Goal: Information Seeking & Learning: Learn about a topic

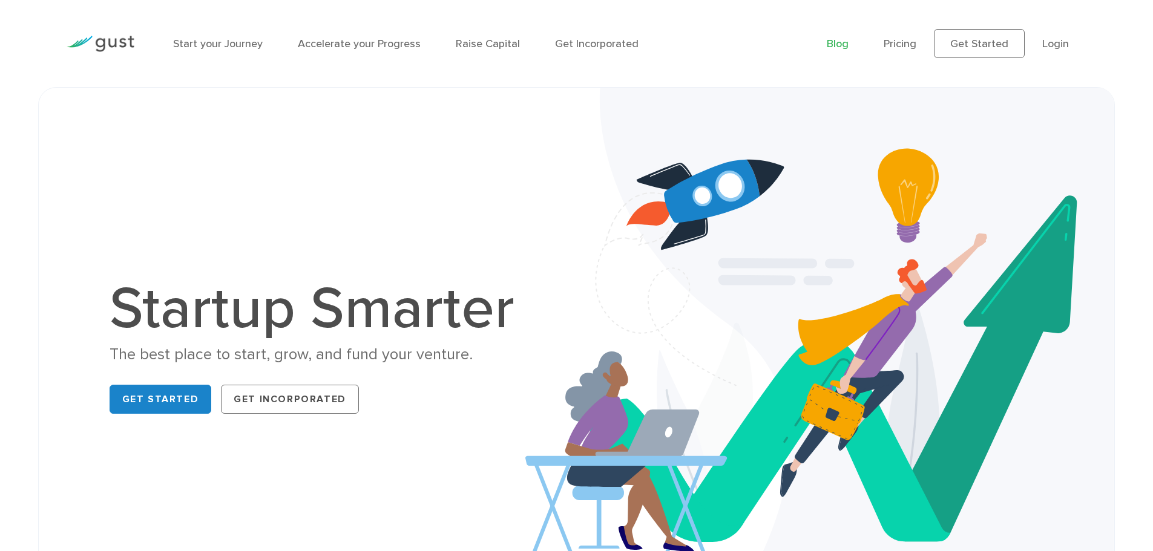
click at [845, 45] on link "Blog" at bounding box center [838, 44] width 22 height 13
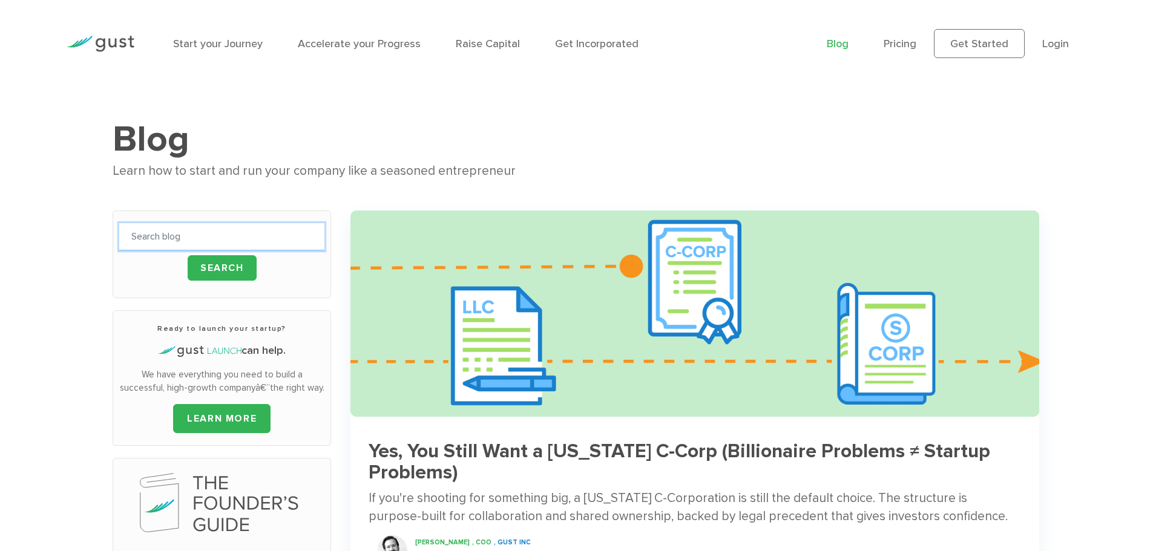
click at [176, 240] on input "text" at bounding box center [221, 236] width 205 height 27
type input "digital marketing"
click at [244, 264] on input "Search" at bounding box center [222, 267] width 69 height 25
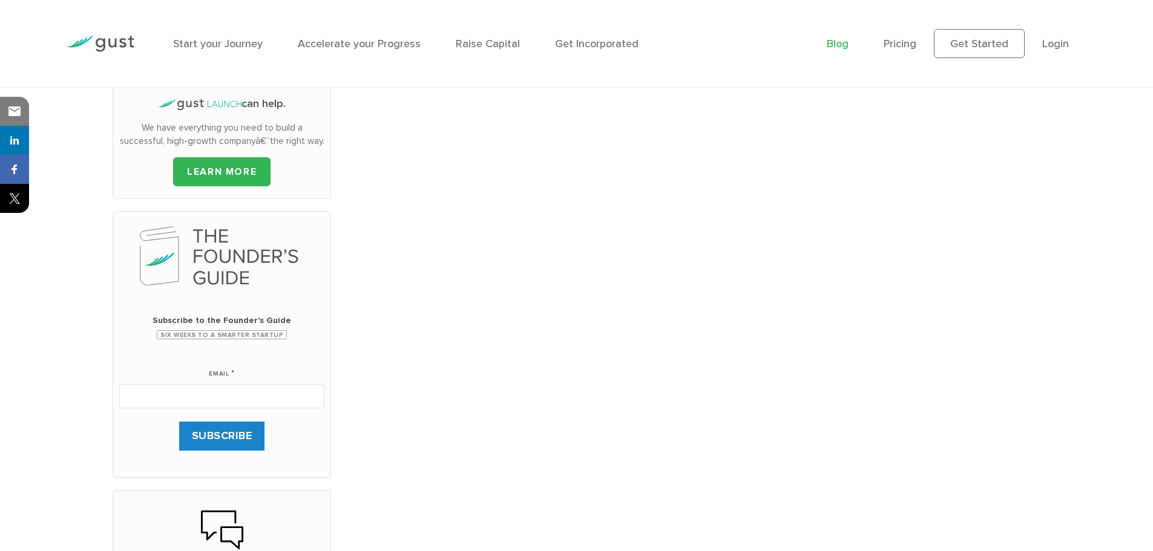
scroll to position [61, 0]
